Goal: Information Seeking & Learning: Learn about a topic

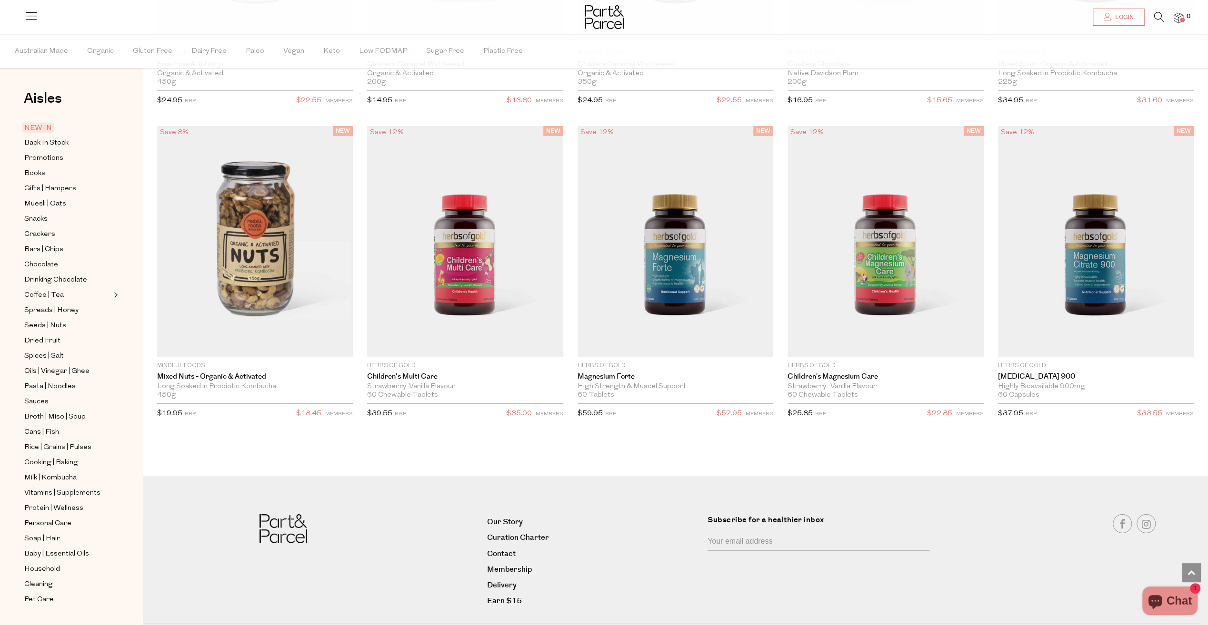
scroll to position [2878, 0]
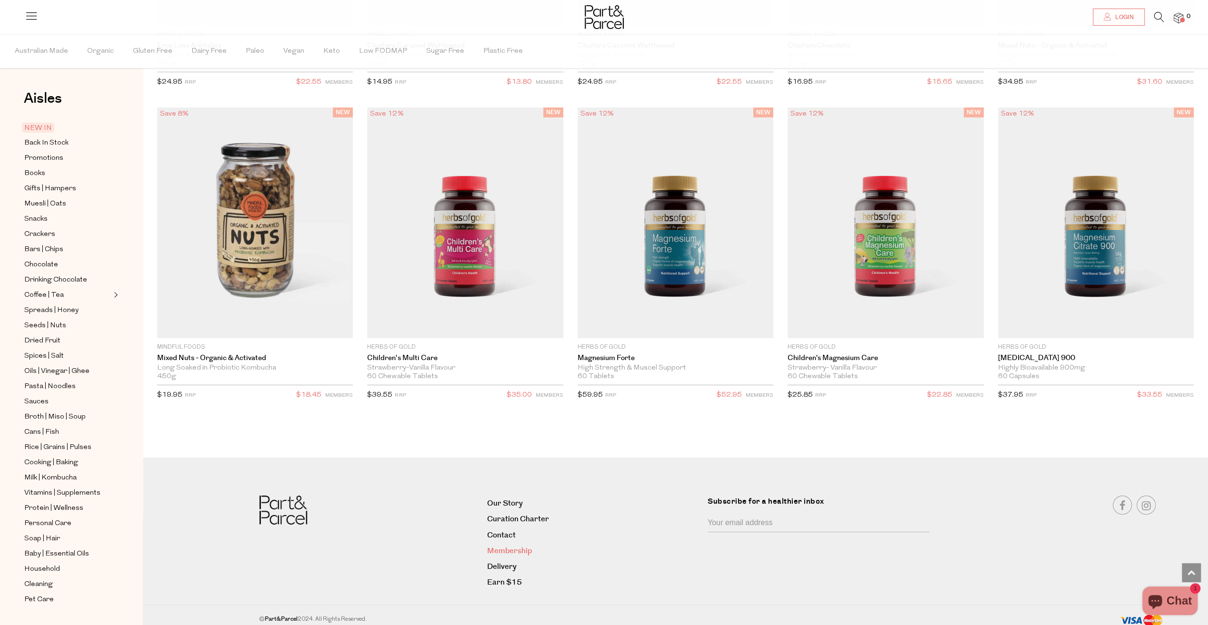
click at [506, 546] on link "Membership" at bounding box center [593, 551] width 213 height 13
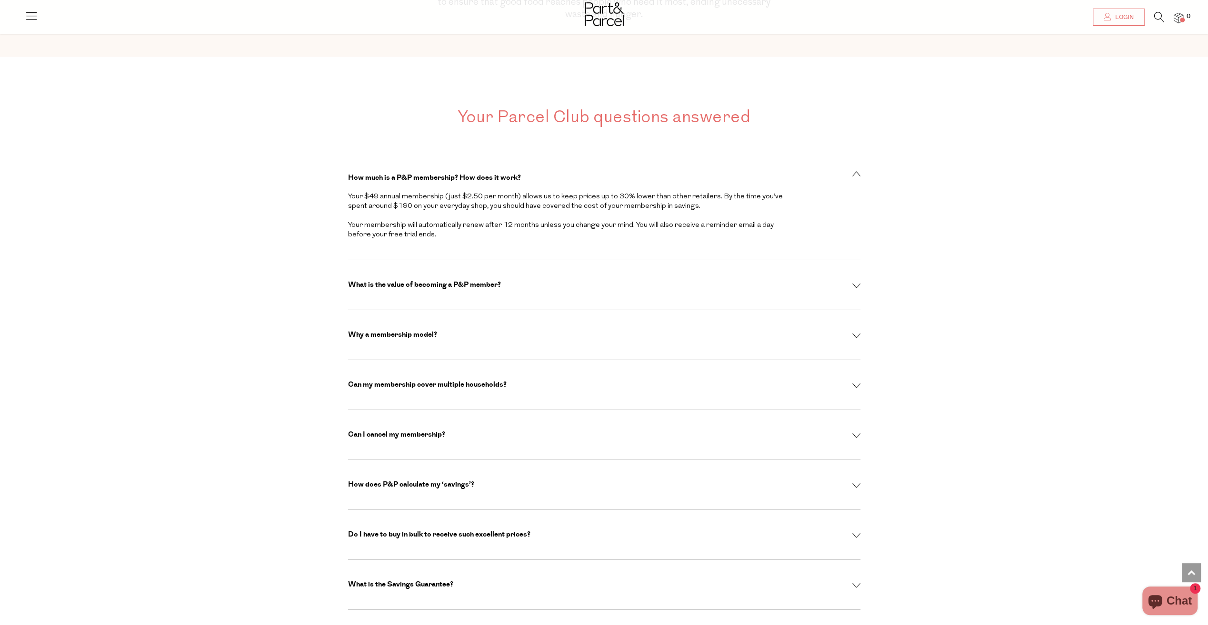
scroll to position [2951, 0]
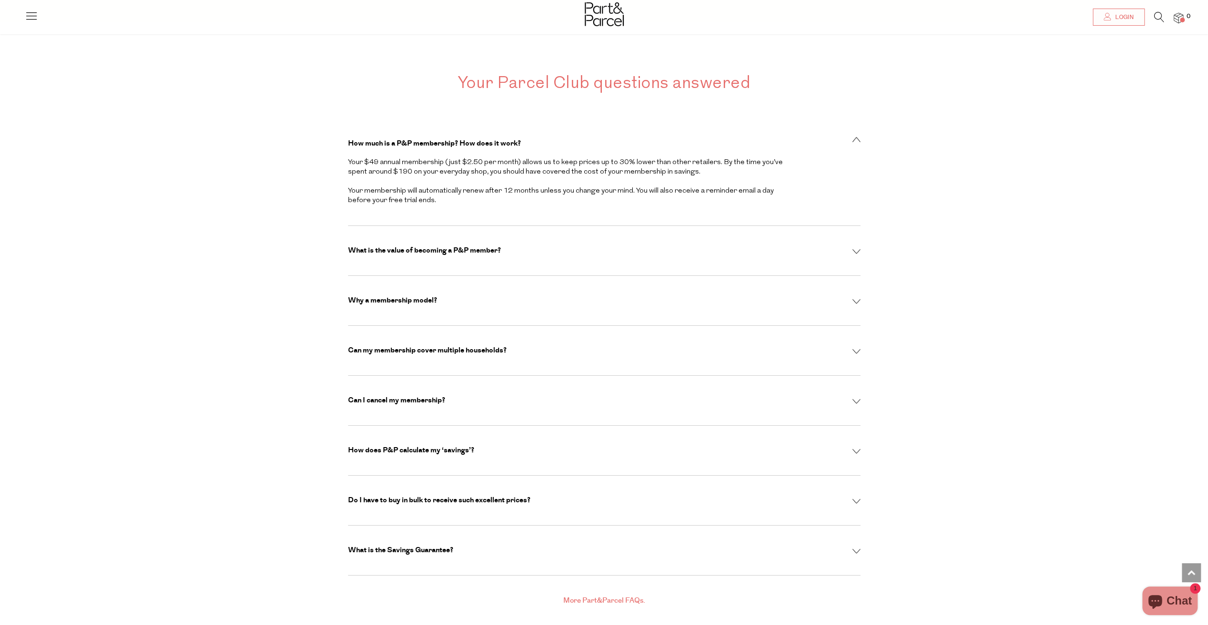
click at [858, 346] on div "Can my membership cover multiple households?" at bounding box center [604, 351] width 512 height 10
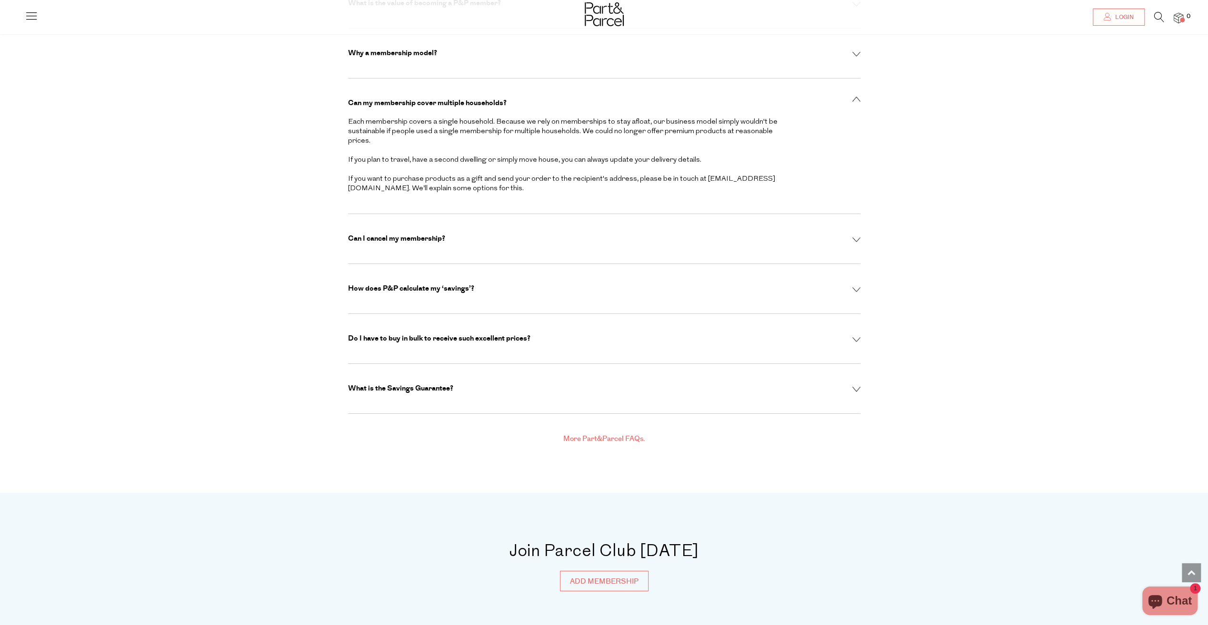
scroll to position [3287, 0]
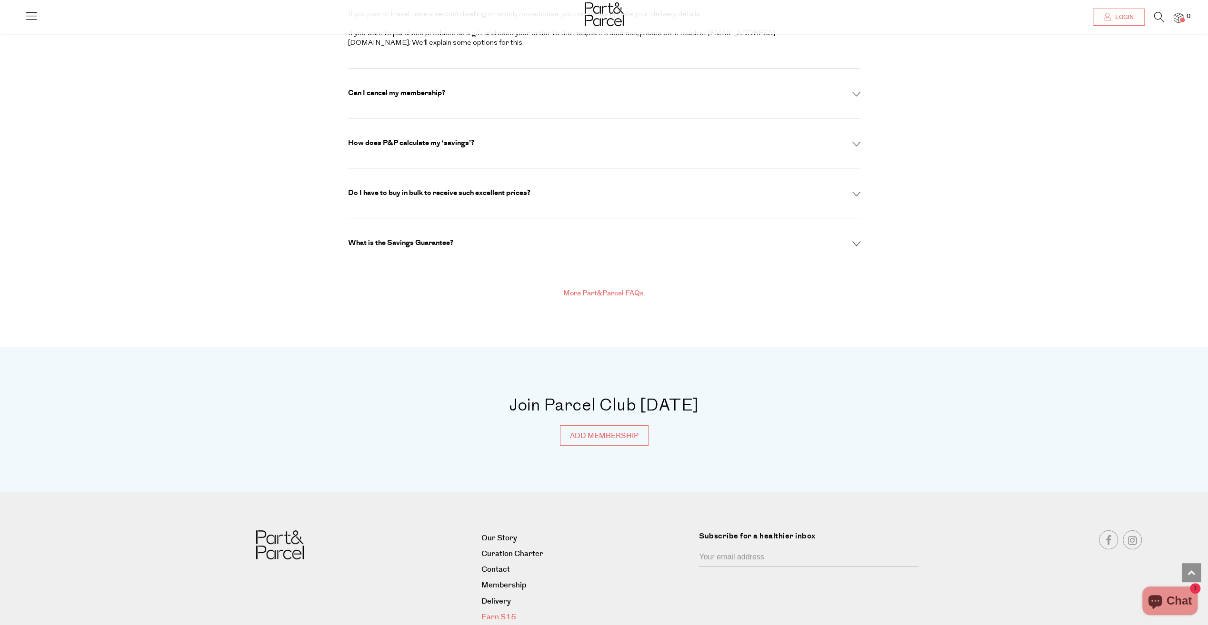
click at [505, 611] on link "Earn $15" at bounding box center [586, 617] width 210 height 13
